Goal: Find specific page/section: Find specific page/section

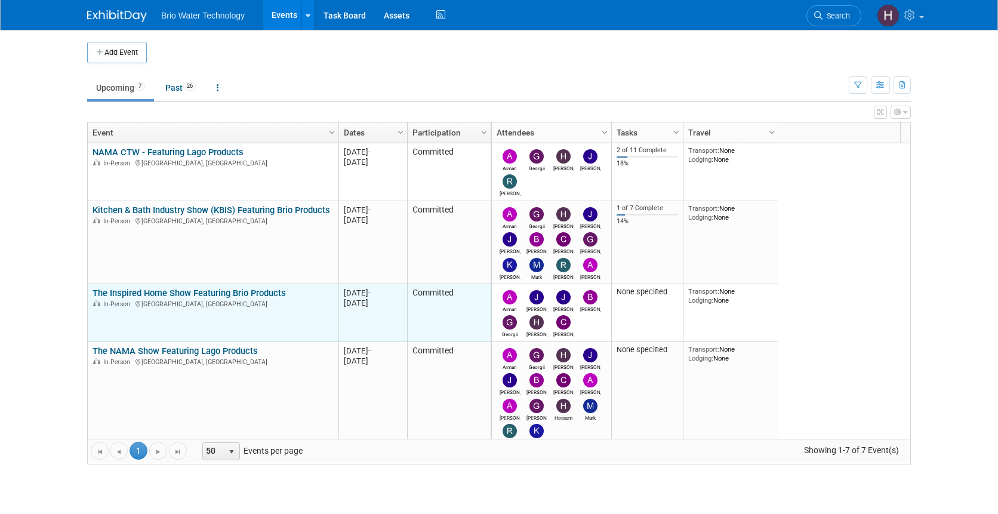
click at [196, 291] on link "The Inspired Home Show Featuring Brio Products" at bounding box center [188, 293] width 193 height 11
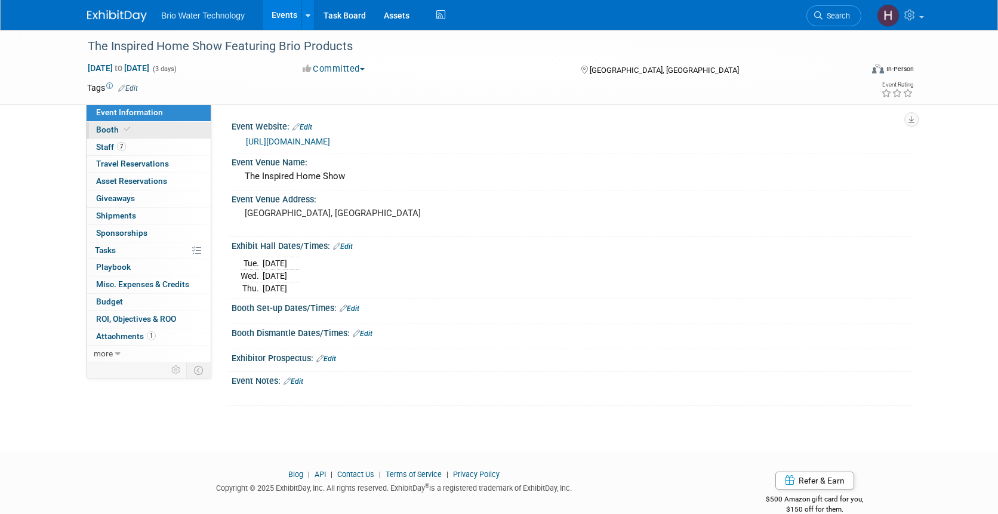
click at [122, 129] on span at bounding box center [127, 129] width 11 height 9
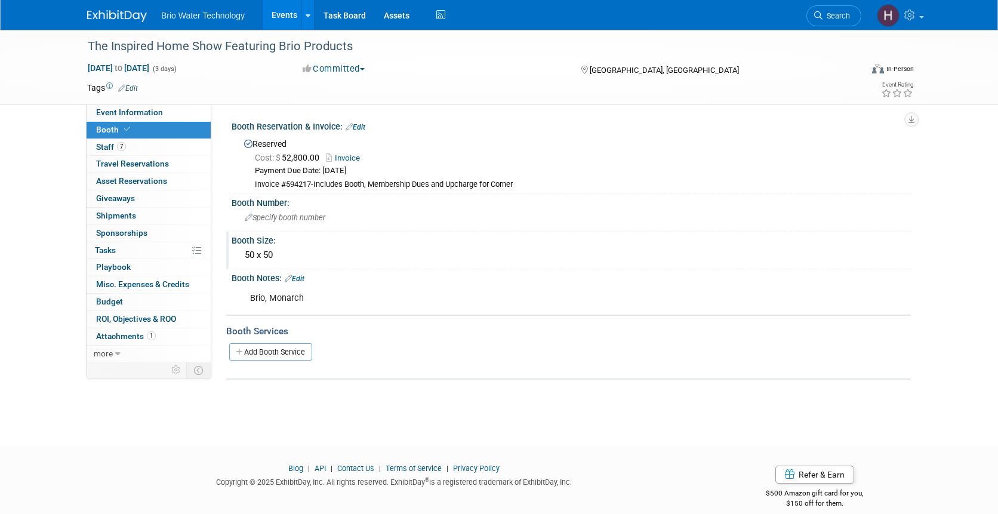
drag, startPoint x: 280, startPoint y: 254, endPoint x: 230, endPoint y: 246, distance: 51.4
click at [229, 246] on div "Booth Size: 50 x 50" at bounding box center [568, 250] width 684 height 38
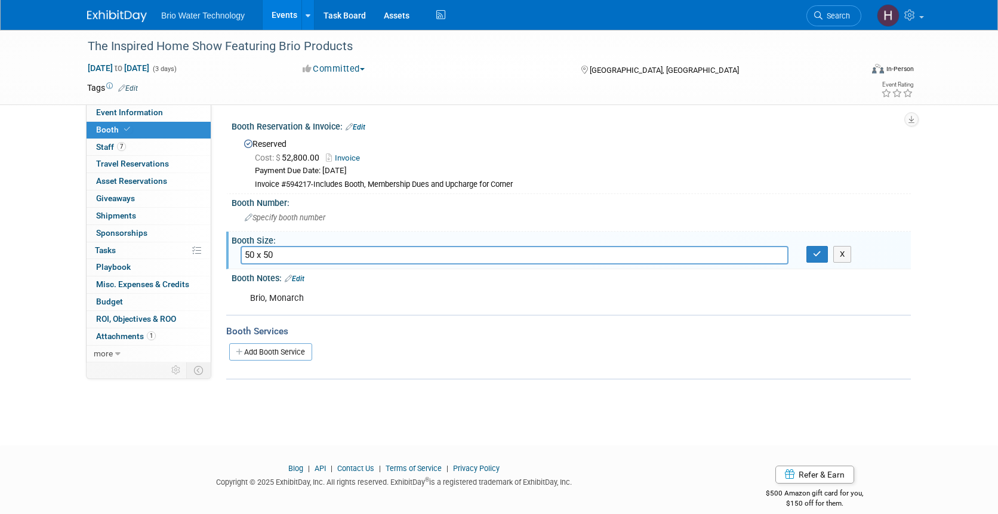
click at [635, 128] on div "Booth Reservation & Invoice: Edit" at bounding box center [570, 126] width 679 height 16
click at [823, 251] on button "button" at bounding box center [816, 254] width 21 height 17
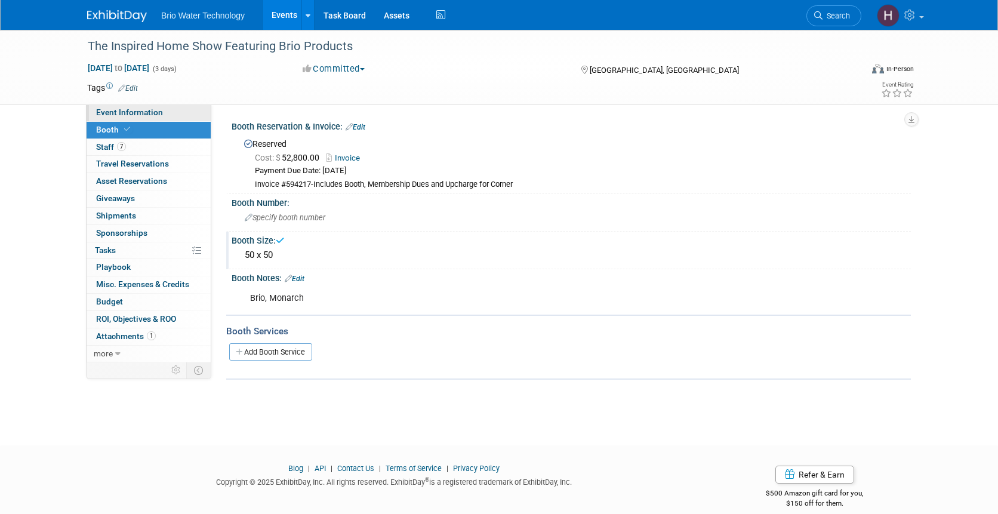
click at [129, 117] on span "Event Information" at bounding box center [129, 112] width 67 height 10
